Goal: Information Seeking & Learning: Check status

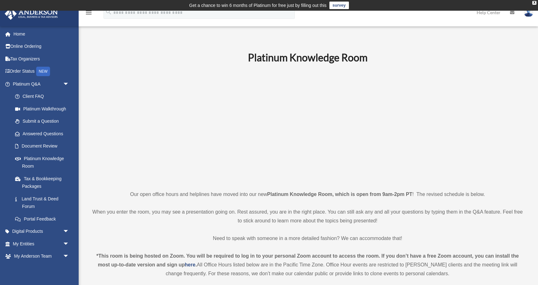
click at [530, 14] on img at bounding box center [528, 12] width 9 height 9
click at [26, 82] on link "Platinum Q&A arrow_drop_down" at bounding box center [41, 84] width 74 height 13
click at [19, 34] on link "Home" at bounding box center [41, 34] width 74 height 13
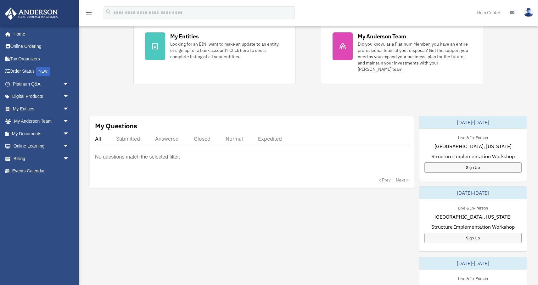
scroll to position [149, 0]
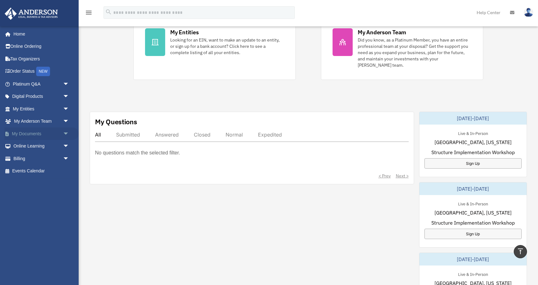
click at [34, 133] on link "My Documents arrow_drop_down" at bounding box center [41, 133] width 74 height 13
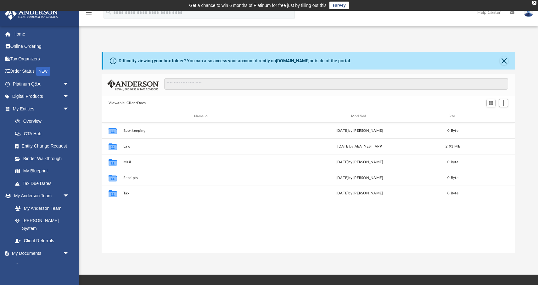
scroll to position [0, 0]
click at [16, 33] on link "Home" at bounding box center [41, 34] width 74 height 13
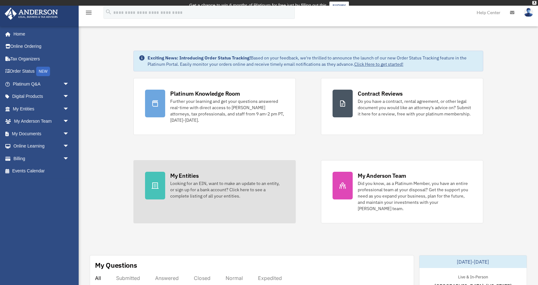
click at [211, 177] on div "My Entities Looking for an EIN, want to make an update to an entity, or sign up…" at bounding box center [227, 185] width 114 height 27
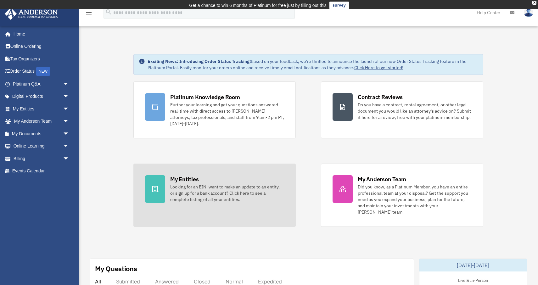
click at [203, 191] on div "Looking for an EIN, want to make an update to an entity, or sign up for a bank …" at bounding box center [227, 193] width 114 height 19
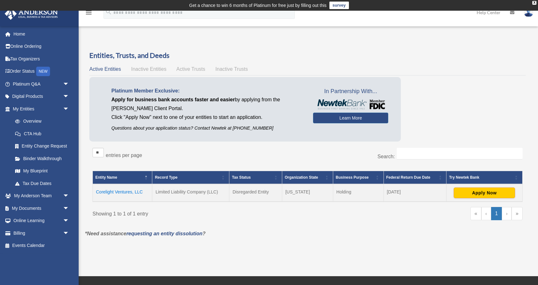
click at [114, 189] on td "Corelight Ventures, LLC" at bounding box center [122, 193] width 59 height 18
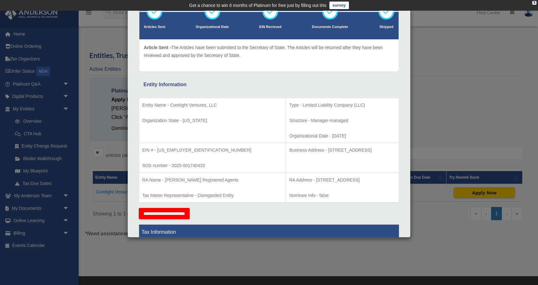
scroll to position [50, 0]
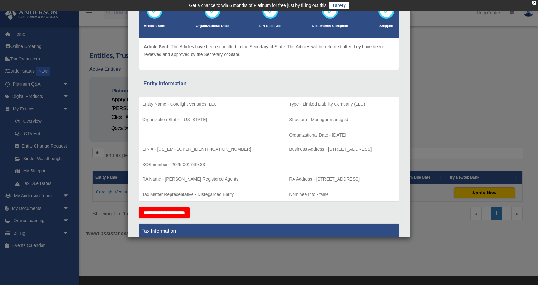
click at [191, 116] on p "Organization State - Wyoming" at bounding box center [212, 120] width 140 height 8
click at [189, 99] on td "Entity Name - Corelight Ventures, LLC Organization State - Wyoming" at bounding box center [212, 119] width 147 height 45
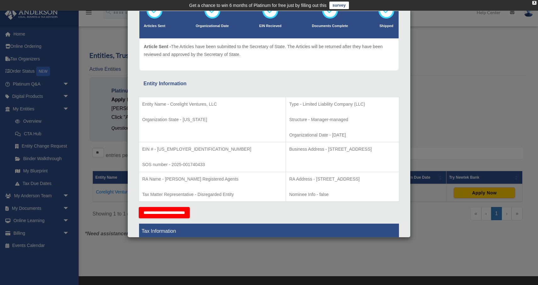
click at [189, 99] on td "Entity Name - Corelight Ventures, LLC Organization State - Wyoming" at bounding box center [212, 119] width 147 height 45
click at [193, 114] on td "Entity Name - Corelight Ventures, LLC Organization State - Wyoming" at bounding box center [212, 119] width 147 height 45
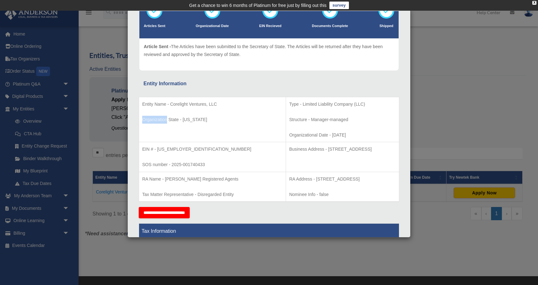
click at [193, 114] on td "Entity Name - Corelight Ventures, LLC Organization State - Wyoming" at bounding box center [212, 119] width 147 height 45
click at [190, 105] on p "Entity Name - Corelight Ventures, LLC" at bounding box center [212, 104] width 140 height 8
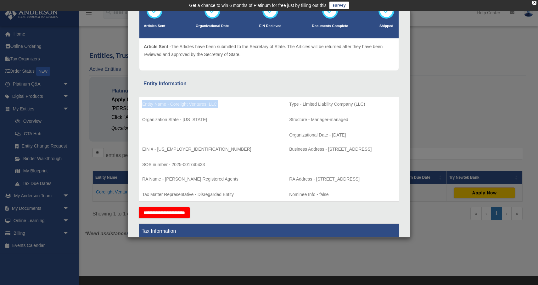
click at [190, 105] on p "Entity Name - Corelight Ventures, LLC" at bounding box center [212, 104] width 140 height 8
click at [190, 121] on p "Organization State - Wyoming" at bounding box center [212, 120] width 140 height 8
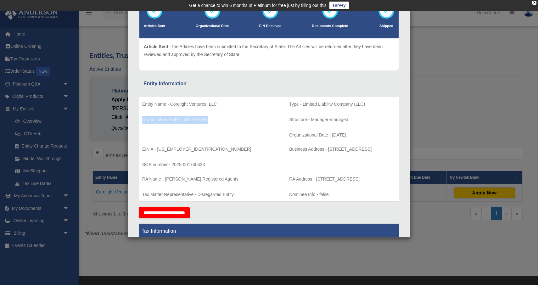
click at [190, 121] on p "Organization State - Wyoming" at bounding box center [212, 120] width 140 height 8
click at [289, 136] on p "Organizational Date - 2025-08-08" at bounding box center [342, 135] width 107 height 8
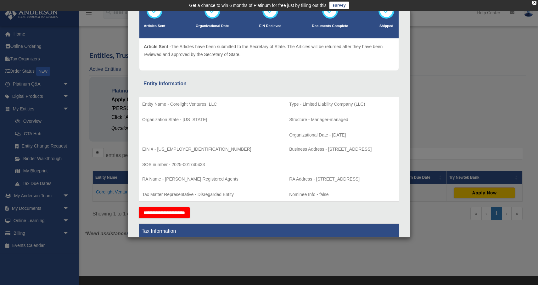
click at [289, 118] on p "Structure - Manager-managed" at bounding box center [342, 120] width 107 height 8
click at [289, 102] on p "Type - Limited Liability Company (LLC)" at bounding box center [342, 104] width 107 height 8
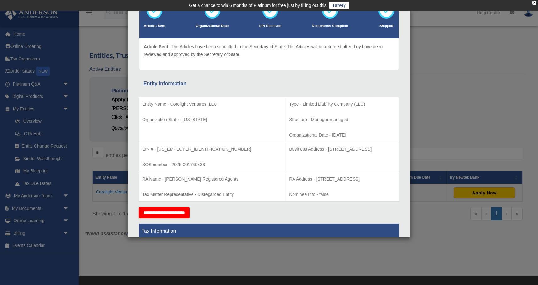
click at [289, 102] on p "Type - Limited Liability Company (LLC)" at bounding box center [342, 104] width 107 height 8
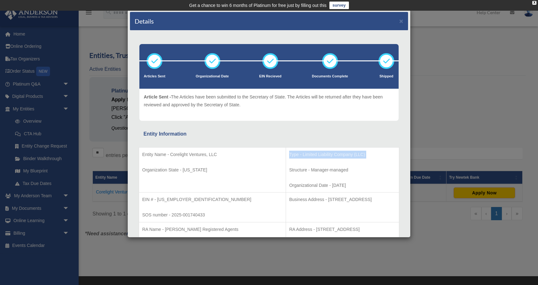
scroll to position [0, 0]
click at [384, 139] on div "Entity Name - Corelight Ventures, LLC Organization State - Wyoming Type - Limit…" at bounding box center [269, 198] width 261 height 119
click at [402, 20] on button "×" at bounding box center [401, 21] width 4 height 7
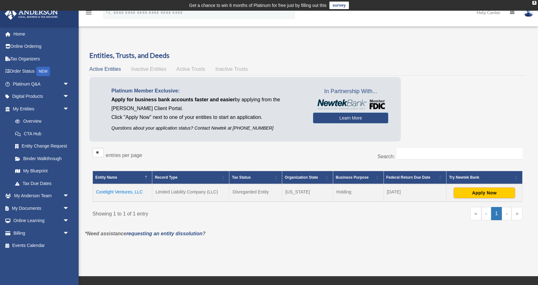
click at [395, 189] on td "April 15" at bounding box center [415, 193] width 63 height 18
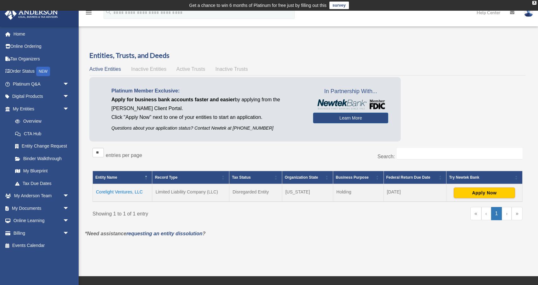
click at [395, 189] on td "April 15" at bounding box center [415, 193] width 63 height 18
click at [360, 191] on td "Holding" at bounding box center [358, 193] width 51 height 18
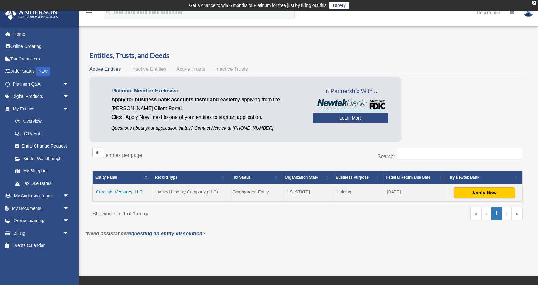
click at [360, 191] on td "Holding" at bounding box center [358, 193] width 51 height 18
click at [297, 196] on td "Wyoming" at bounding box center [307, 193] width 51 height 18
click at [240, 194] on td "Disregarded Entity" at bounding box center [255, 193] width 53 height 18
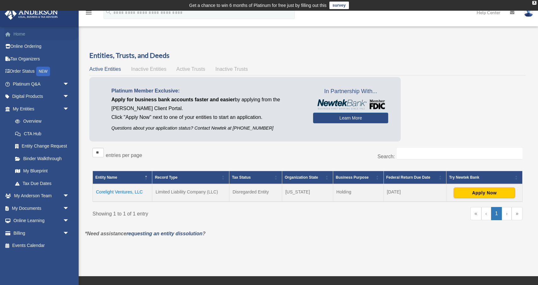
click at [31, 37] on link "Home" at bounding box center [41, 34] width 74 height 13
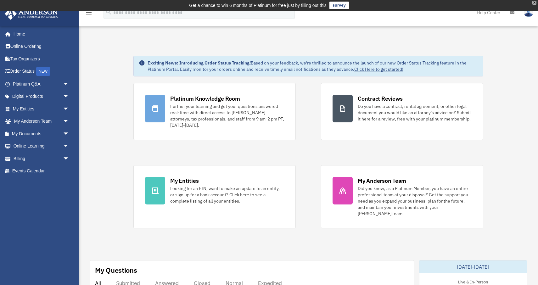
click at [534, 3] on div "X" at bounding box center [535, 3] width 4 height 4
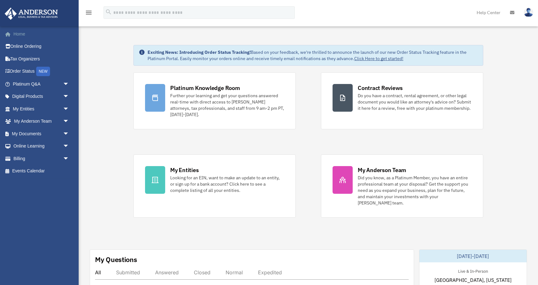
click at [23, 31] on link "Home" at bounding box center [41, 34] width 74 height 13
